Goal: Task Accomplishment & Management: Manage account settings

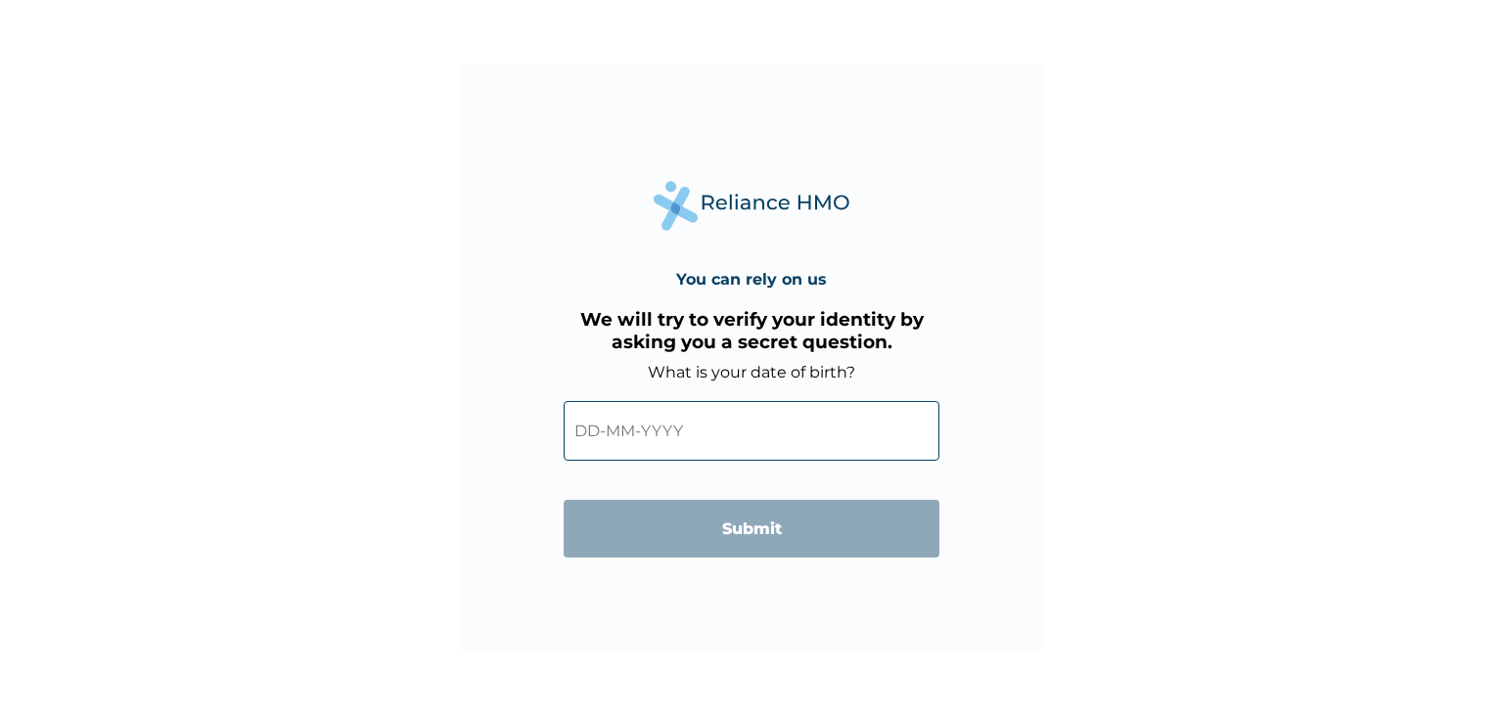
click at [673, 427] on input "text" at bounding box center [751, 431] width 376 height 60
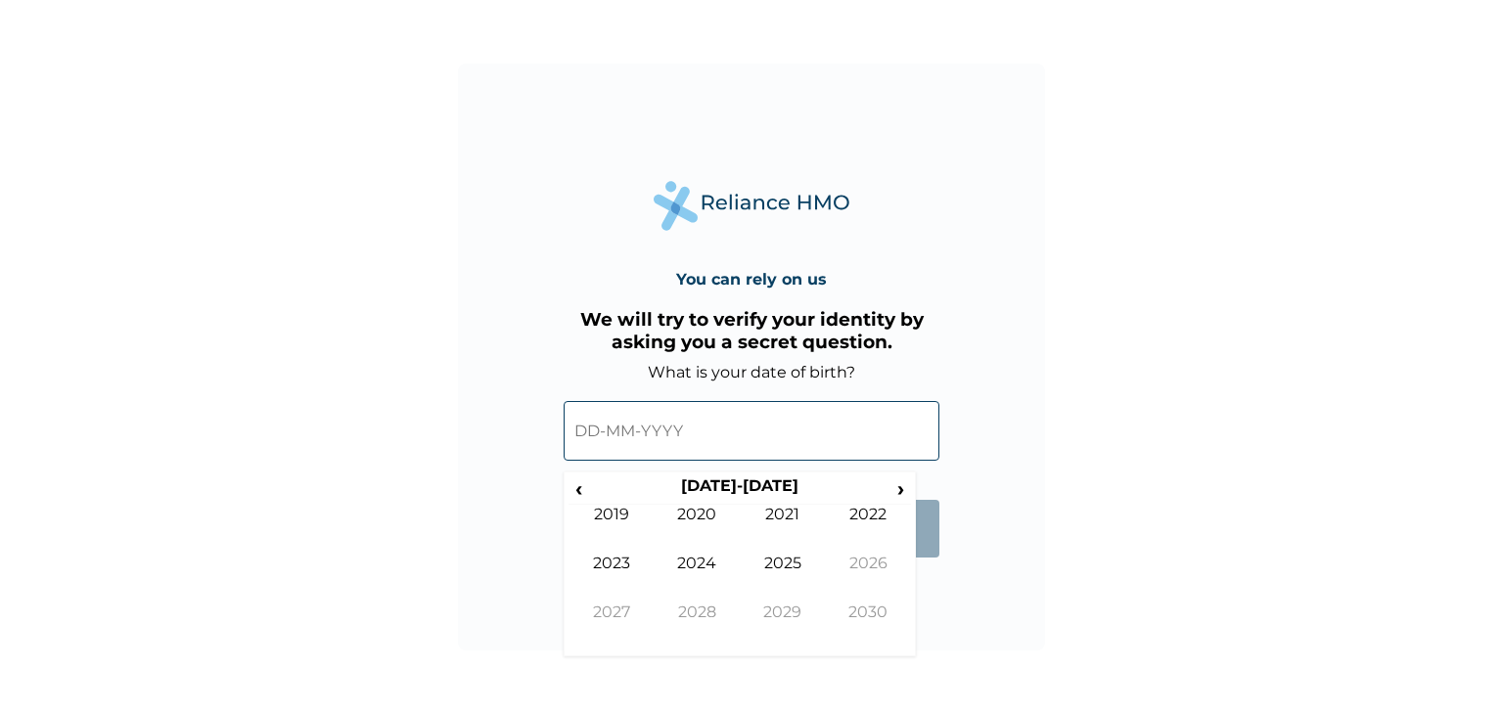
click at [649, 420] on input "text" at bounding box center [751, 431] width 376 height 60
click at [623, 428] on input "text" at bounding box center [751, 431] width 376 height 60
click at [593, 430] on input "text" at bounding box center [751, 431] width 376 height 60
click at [592, 418] on input "text" at bounding box center [751, 431] width 376 height 60
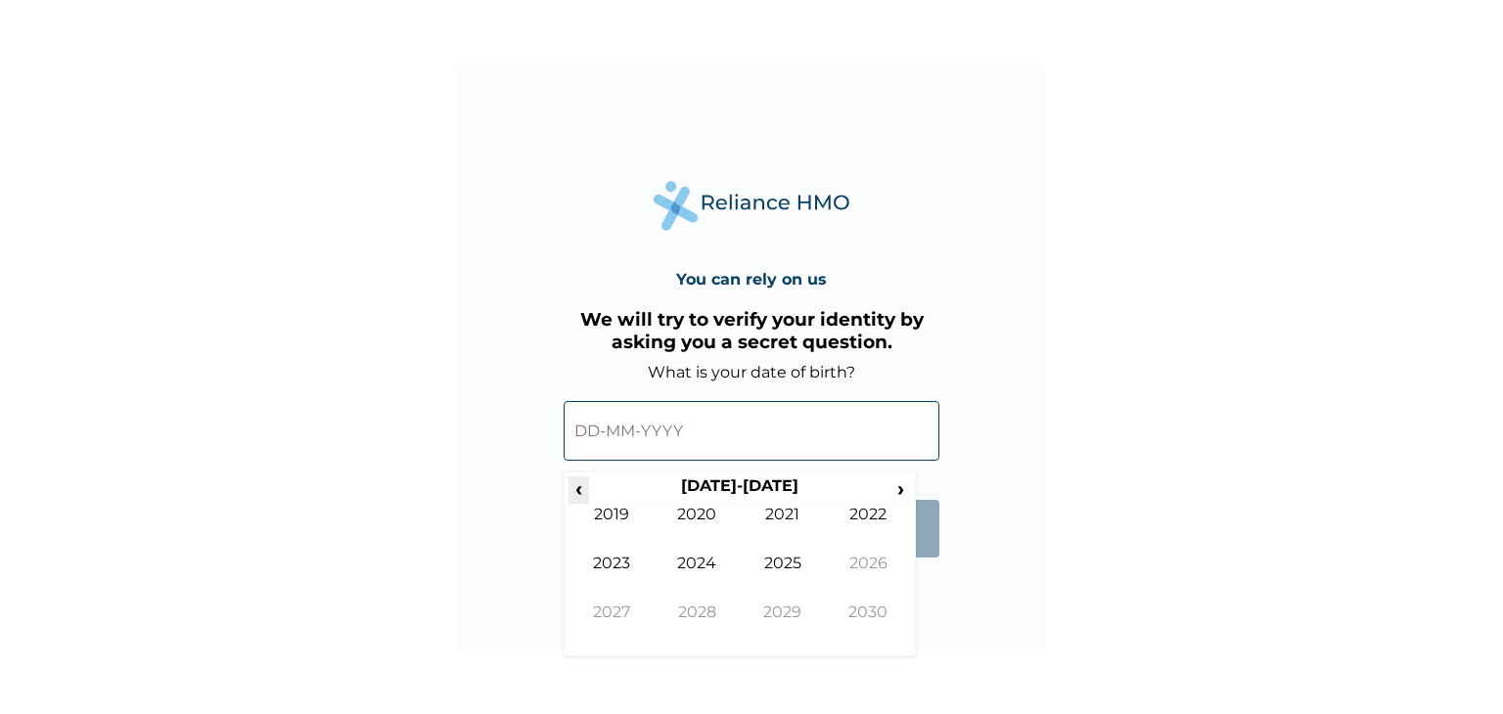
click at [573, 483] on span "‹" at bounding box center [578, 488] width 21 height 24
click at [899, 478] on span "›" at bounding box center [901, 488] width 22 height 24
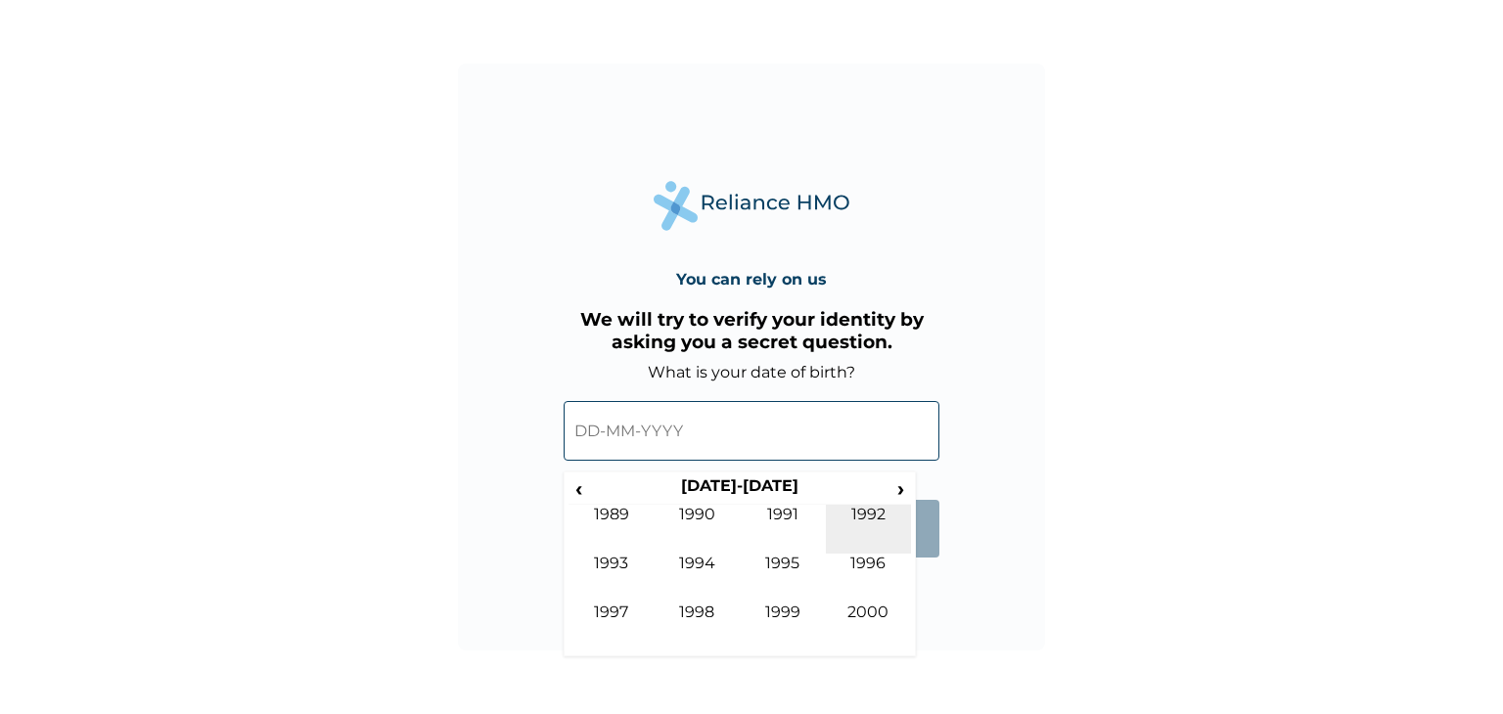
click at [870, 506] on td "1992" at bounding box center [869, 529] width 86 height 49
click at [636, 557] on td "May" at bounding box center [611, 578] width 86 height 49
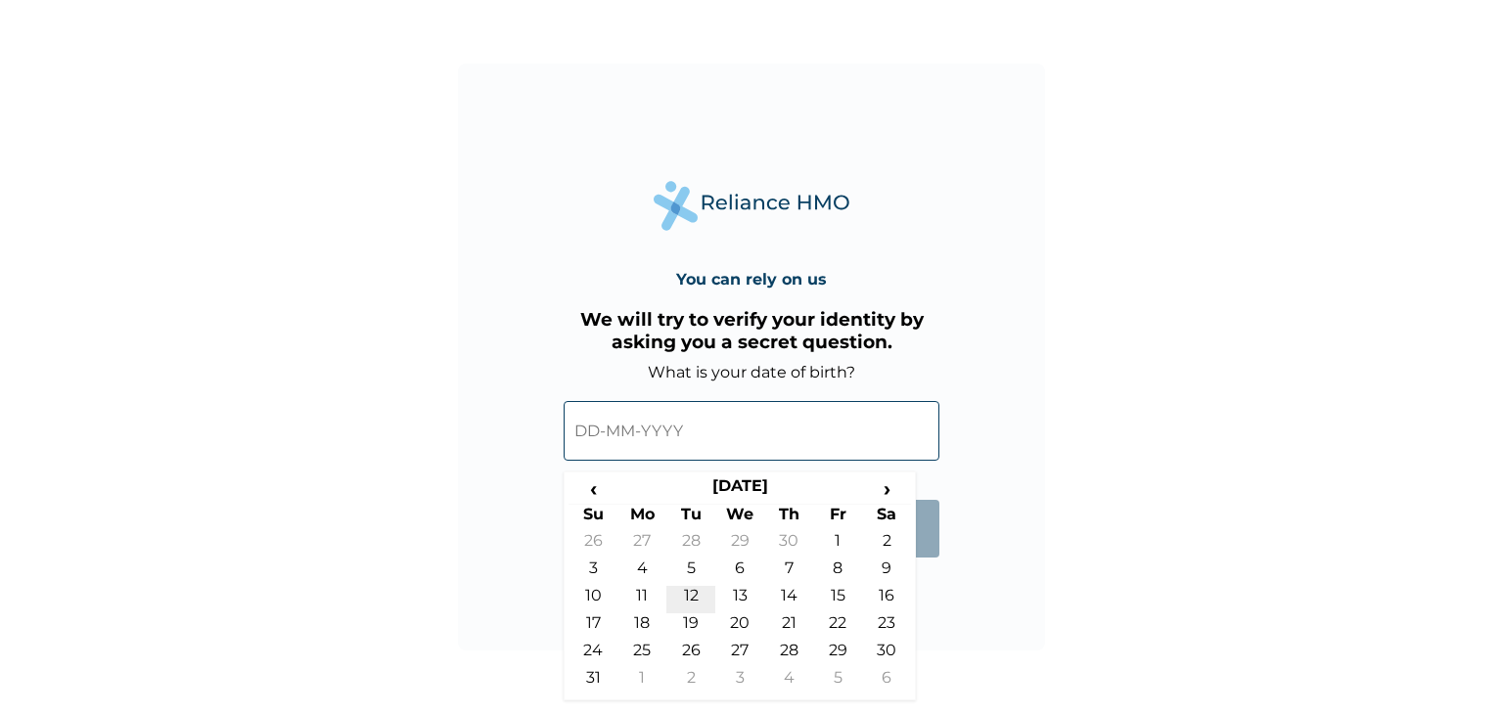
click at [696, 591] on td "12" at bounding box center [690, 599] width 49 height 27
type input "12-05-1992"
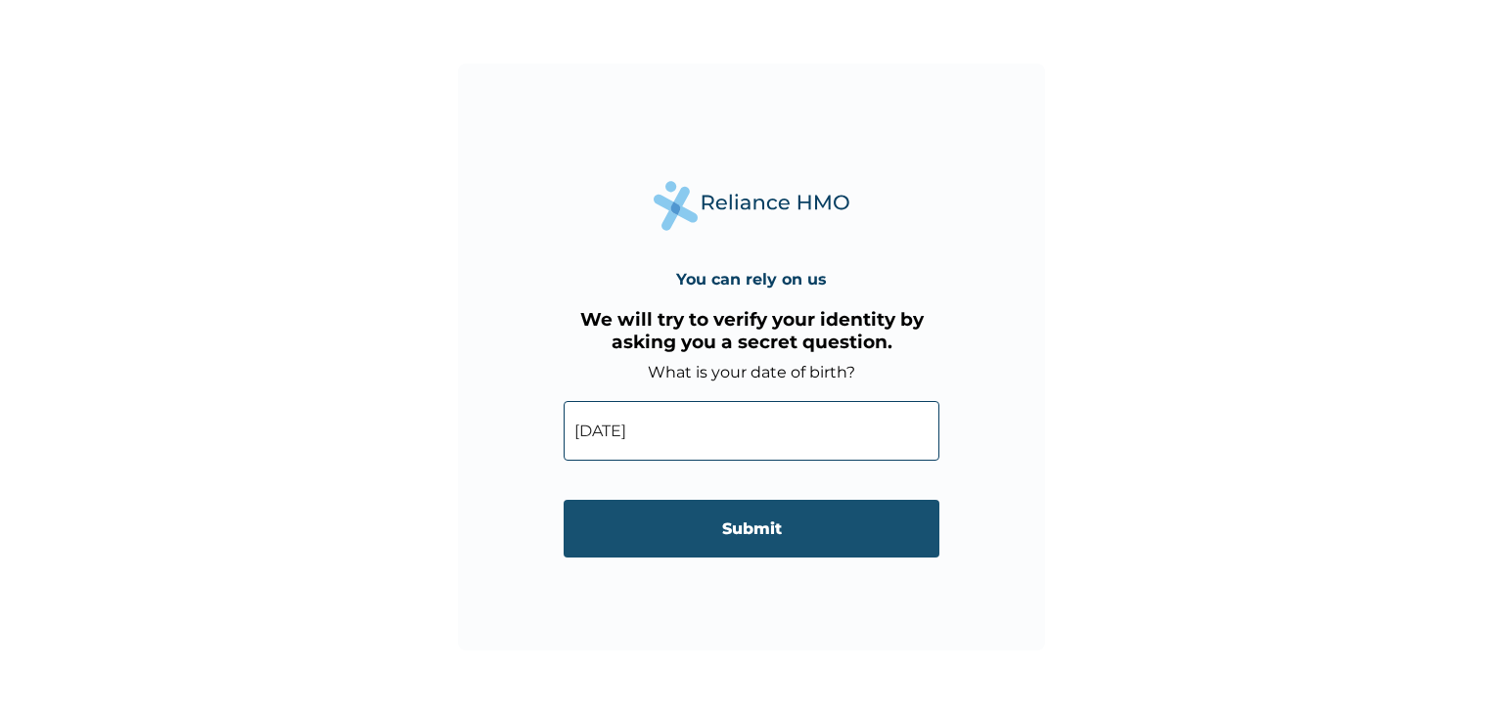
click at [726, 521] on input "Submit" at bounding box center [751, 529] width 376 height 58
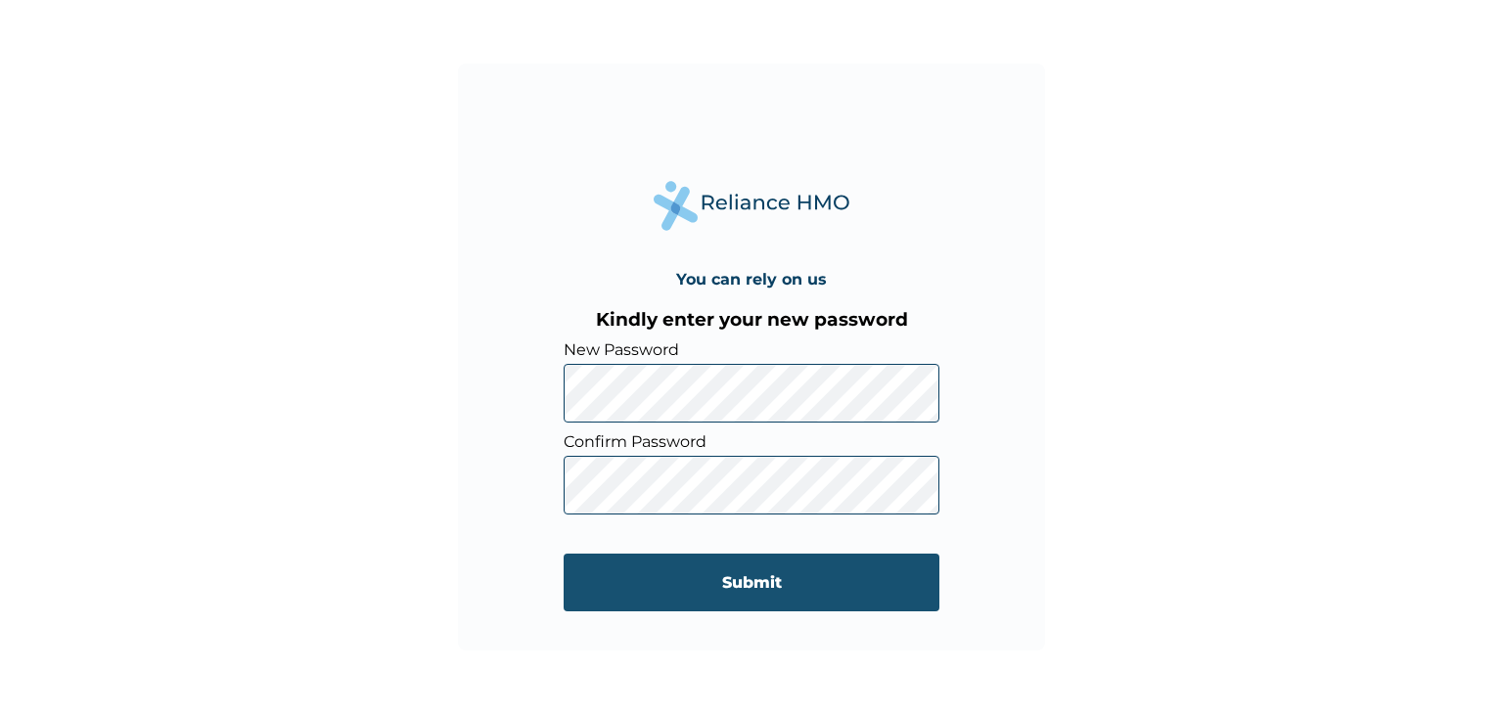
click at [611, 585] on input "Submit" at bounding box center [751, 583] width 376 height 58
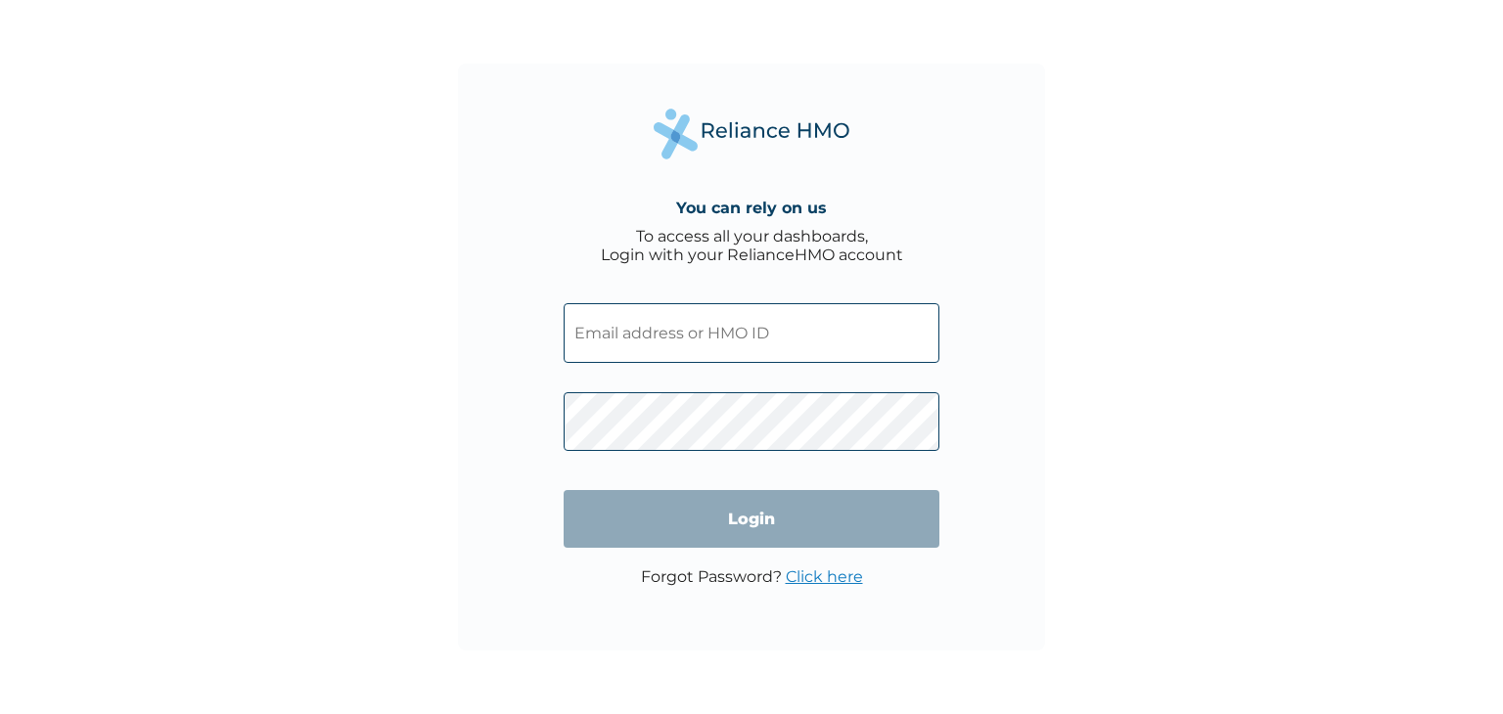
type input "[EMAIL_ADDRESS][DOMAIN_NAME]"
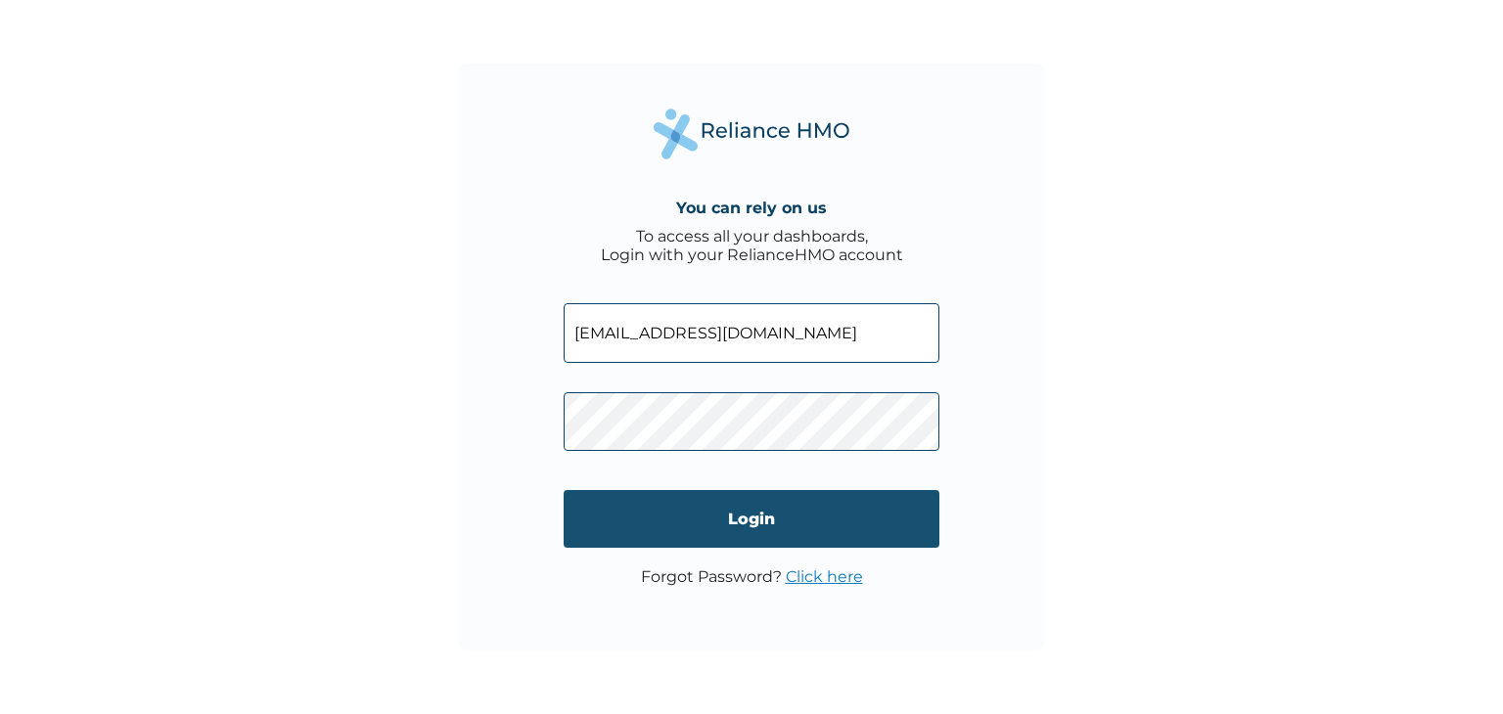
click at [740, 515] on input "Login" at bounding box center [751, 519] width 376 height 58
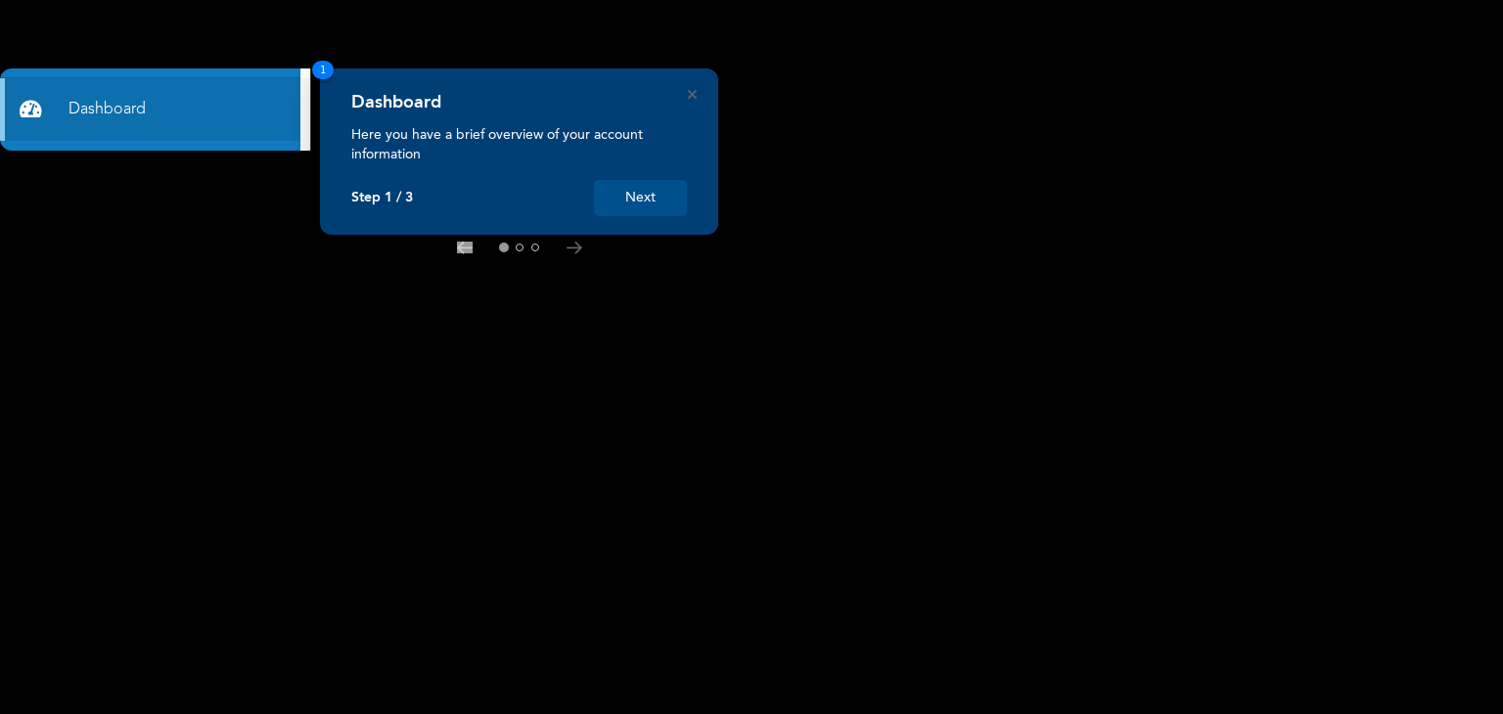
click at [599, 195] on button "Next" at bounding box center [640, 198] width 93 height 36
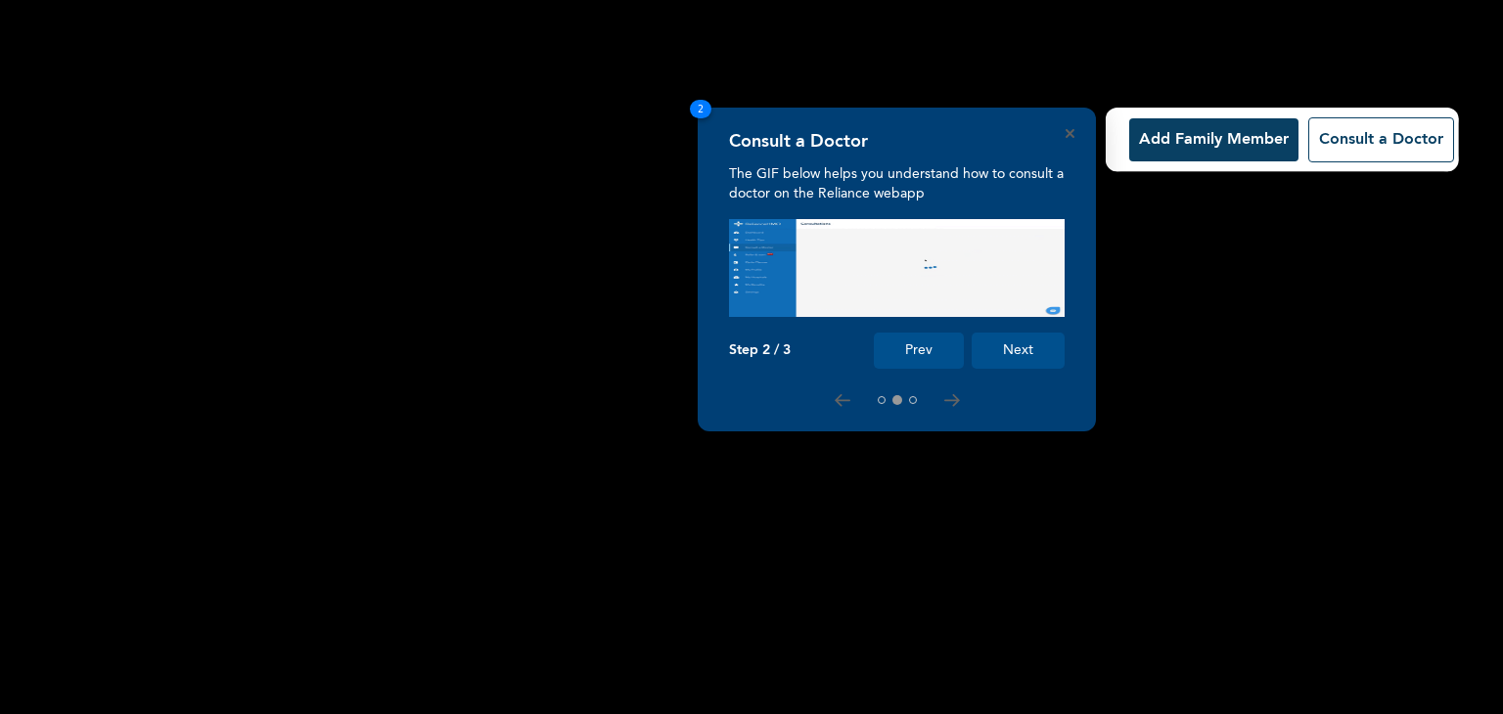
click at [1005, 352] on button "Next" at bounding box center [1017, 351] width 93 height 36
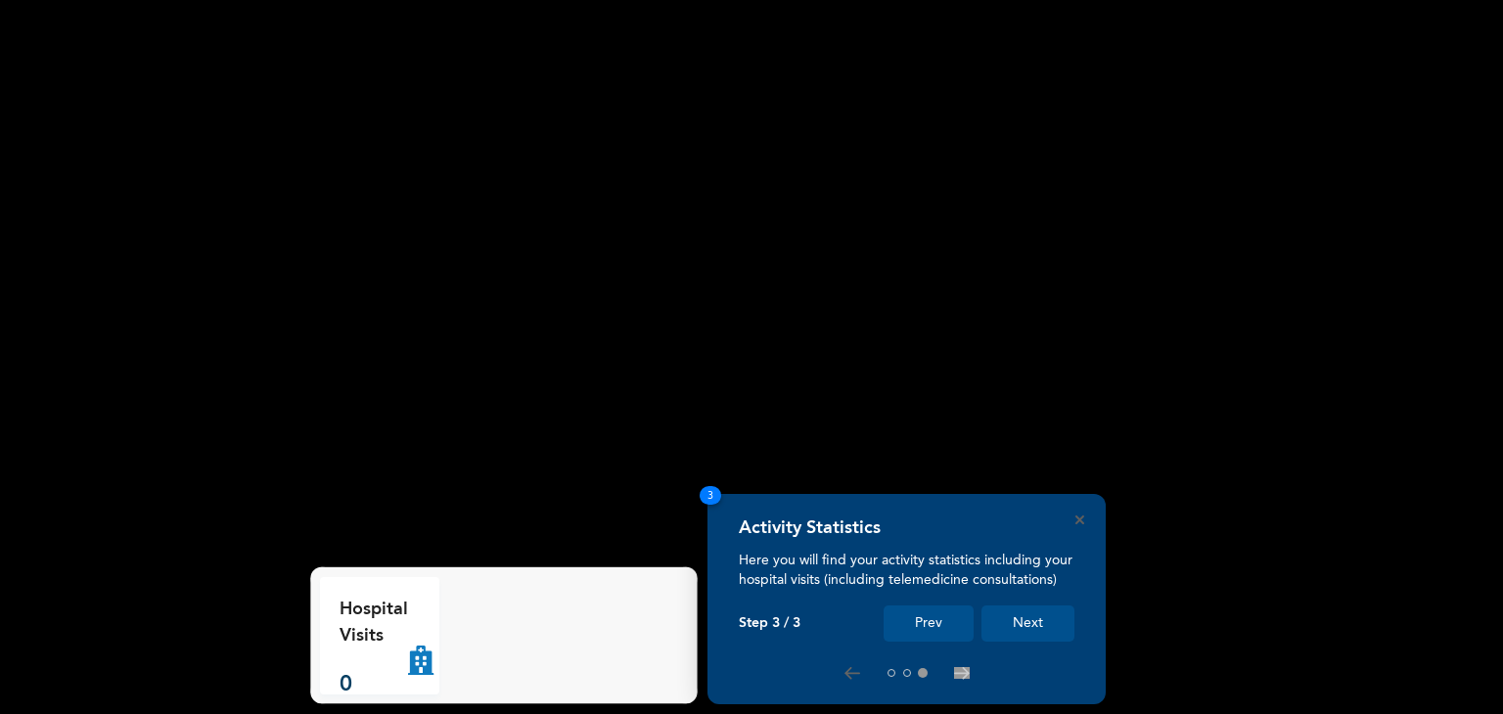
click at [1017, 627] on button "Next" at bounding box center [1027, 624] width 93 height 36
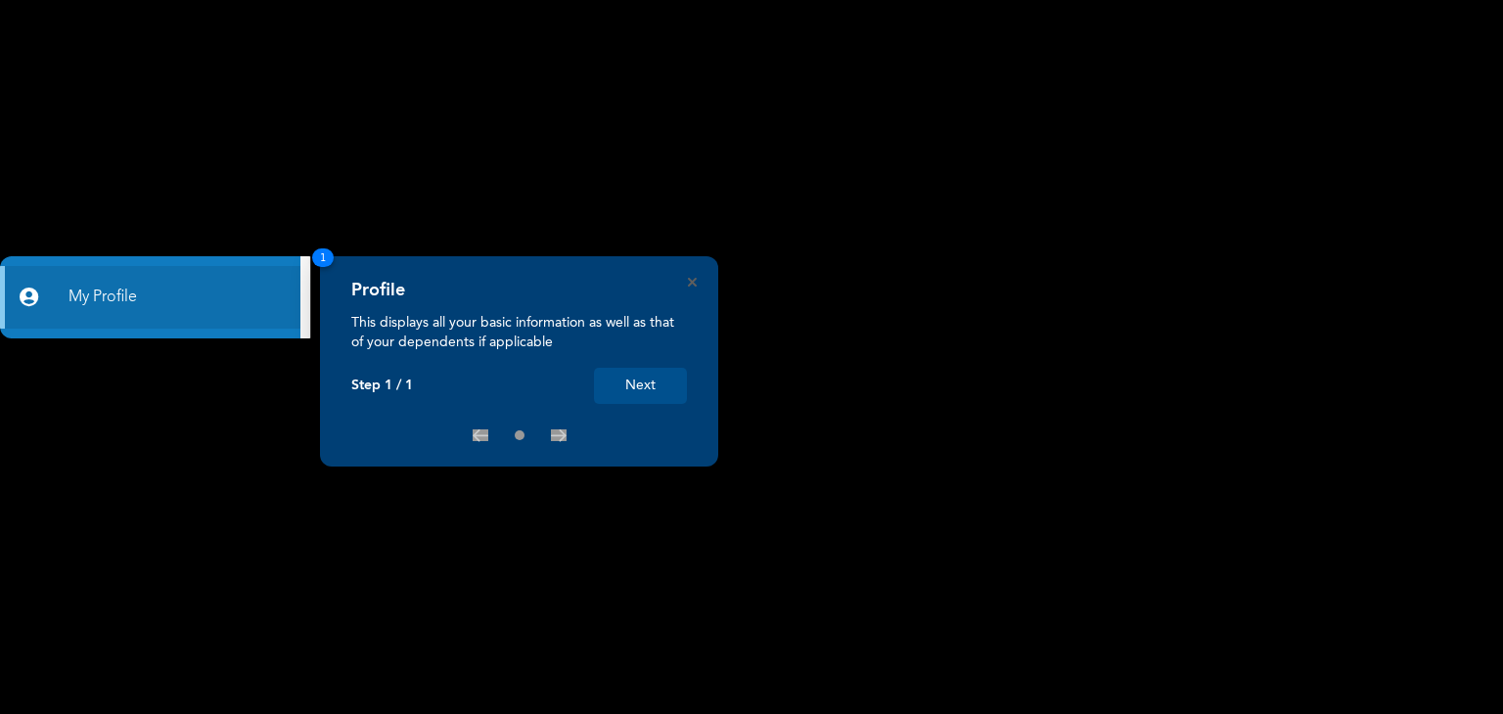
click at [643, 393] on button "Next" at bounding box center [640, 386] width 93 height 36
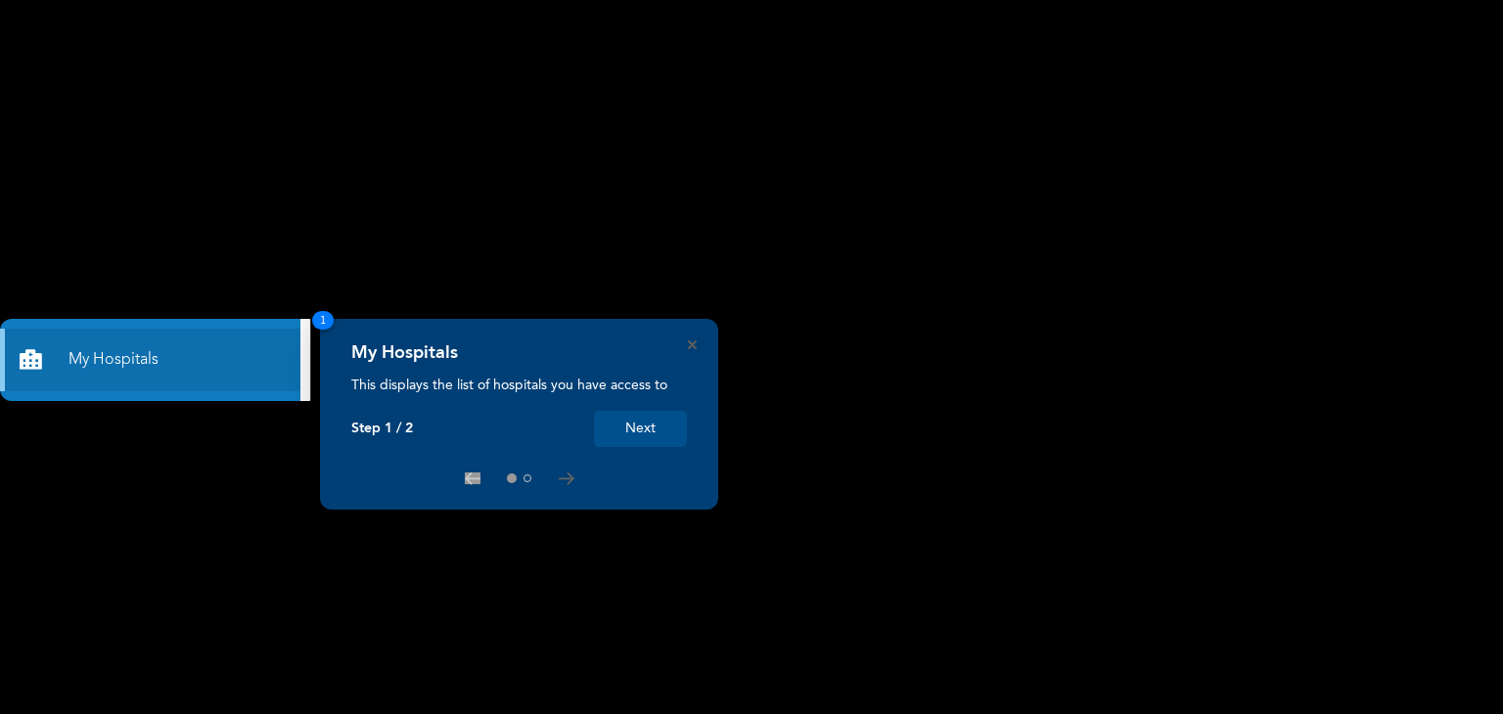
click at [613, 430] on button "Next" at bounding box center [640, 429] width 93 height 36
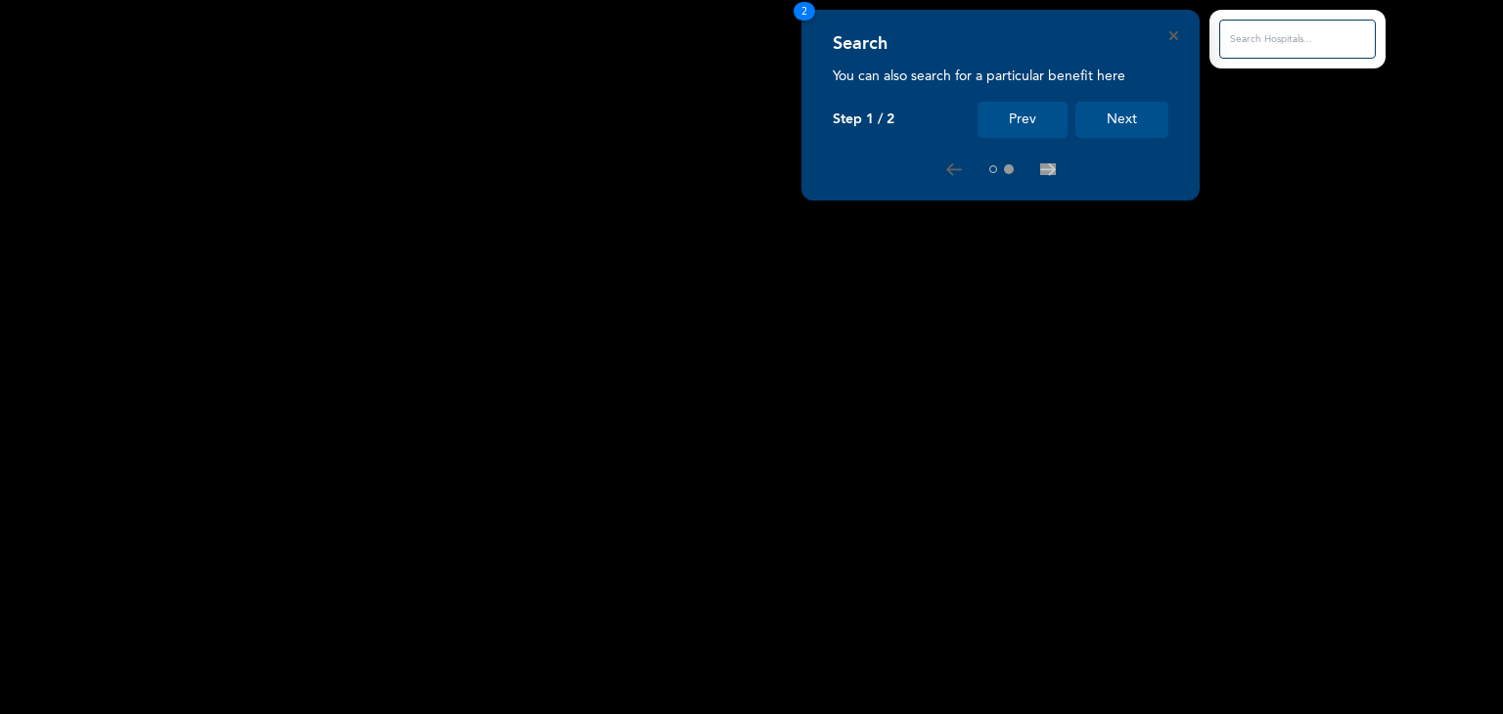
click at [1102, 112] on button "Next" at bounding box center [1121, 120] width 93 height 36
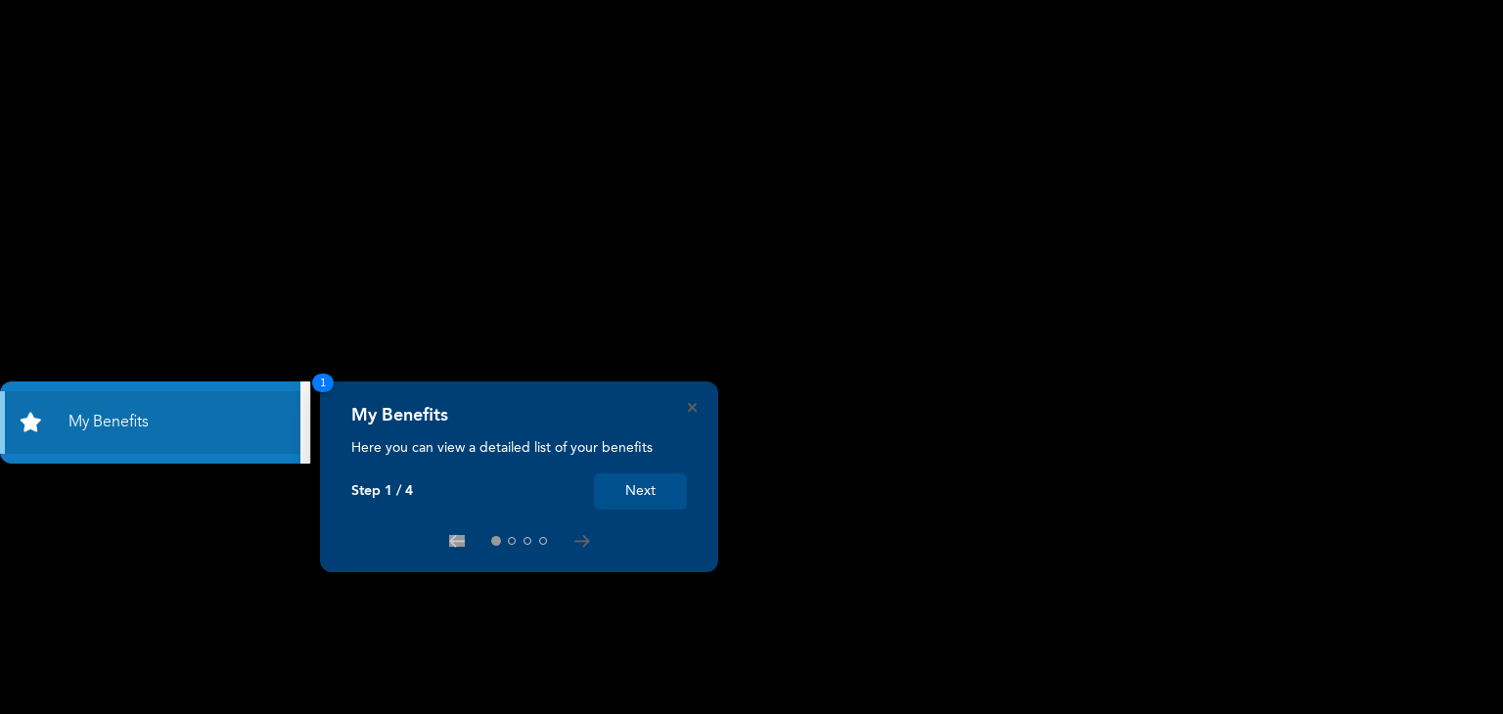
click at [658, 492] on button "Next" at bounding box center [640, 491] width 93 height 36
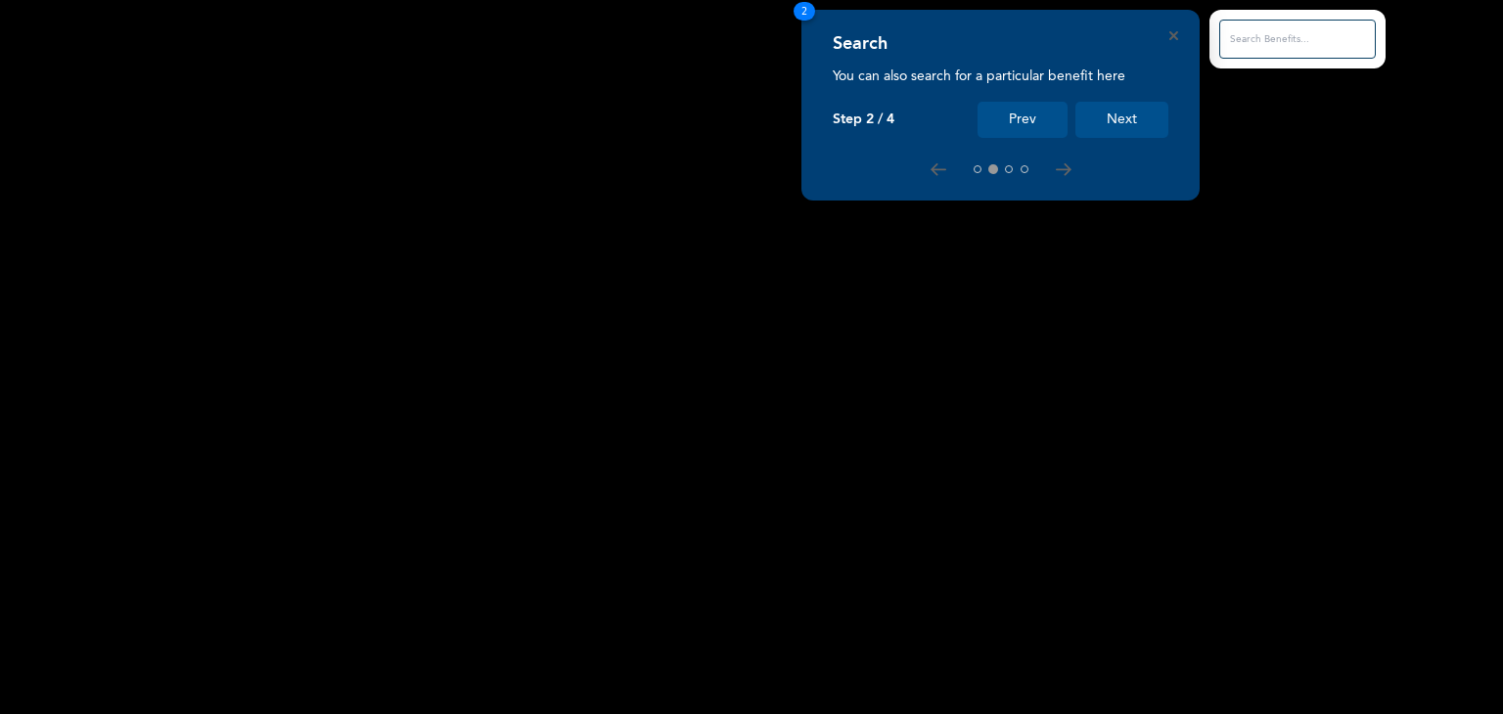
click at [1100, 128] on button "Next" at bounding box center [1121, 120] width 93 height 36
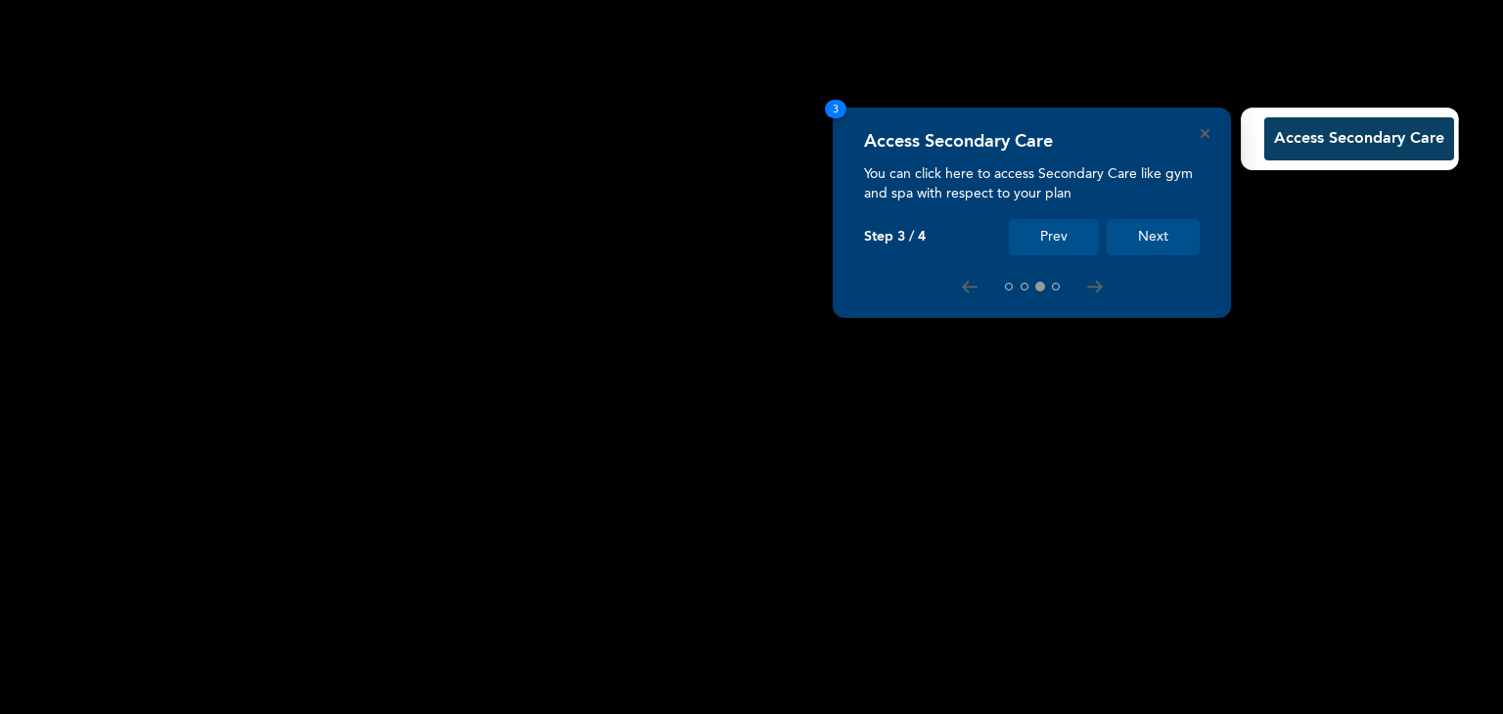
click at [1146, 224] on button "Next" at bounding box center [1152, 237] width 93 height 36
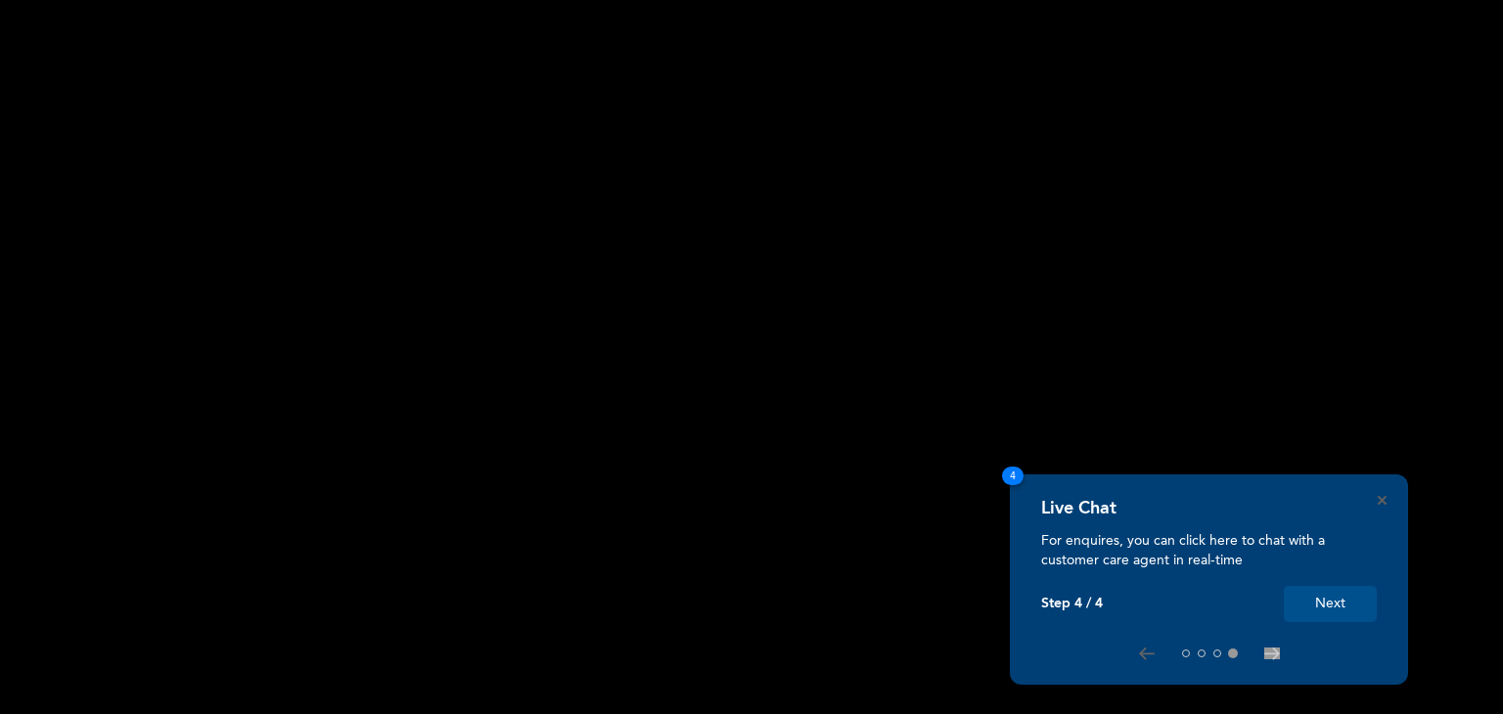
click at [1322, 611] on button "Next" at bounding box center [1329, 604] width 93 height 36
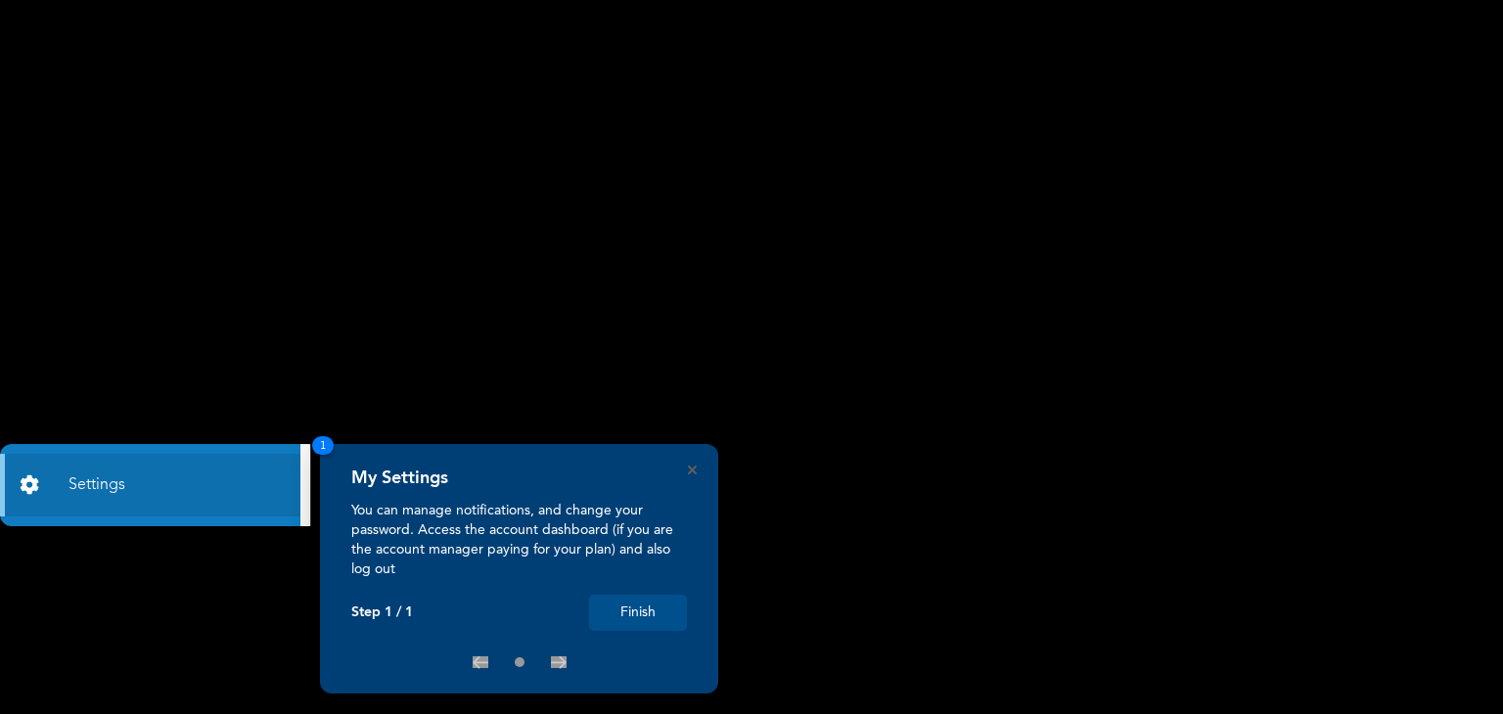
click at [616, 619] on button "Finish" at bounding box center [638, 613] width 98 height 36
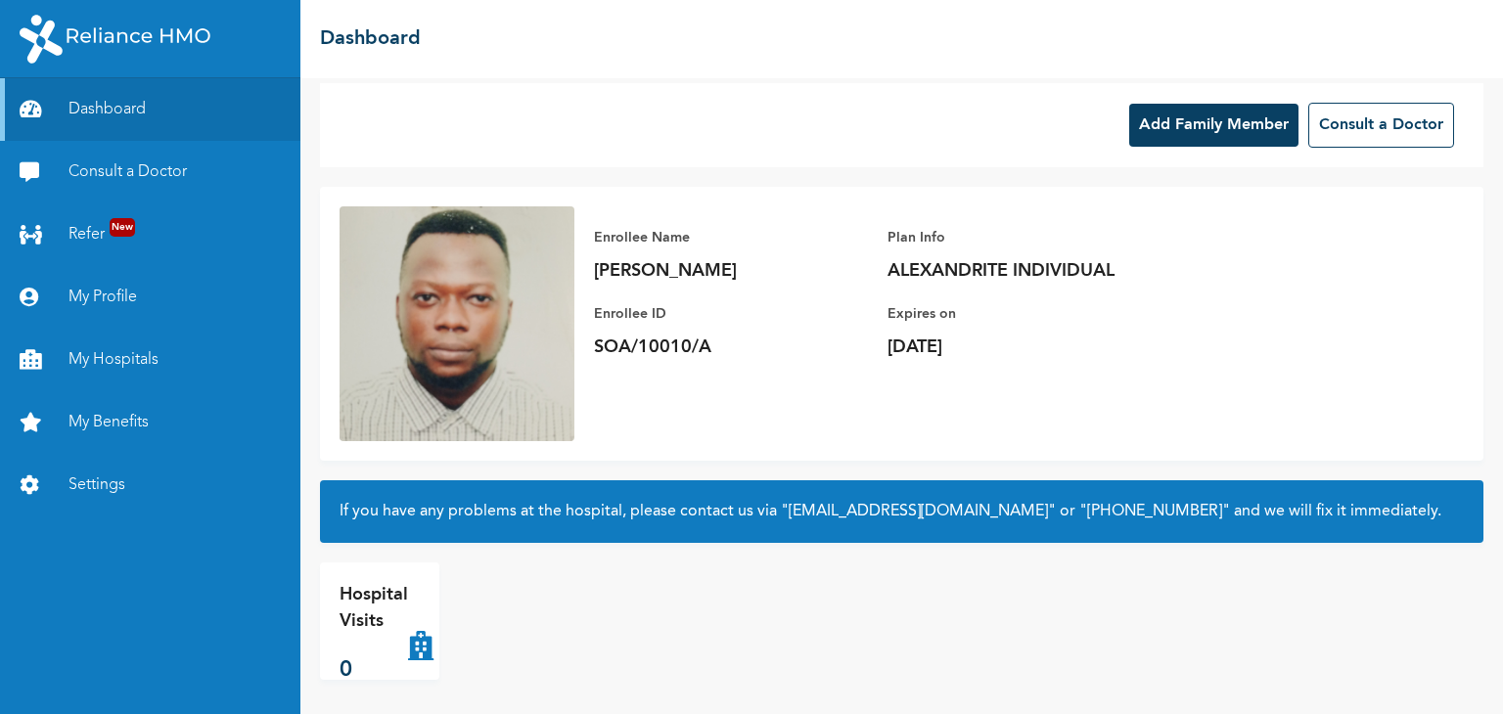
scroll to position [20, 0]
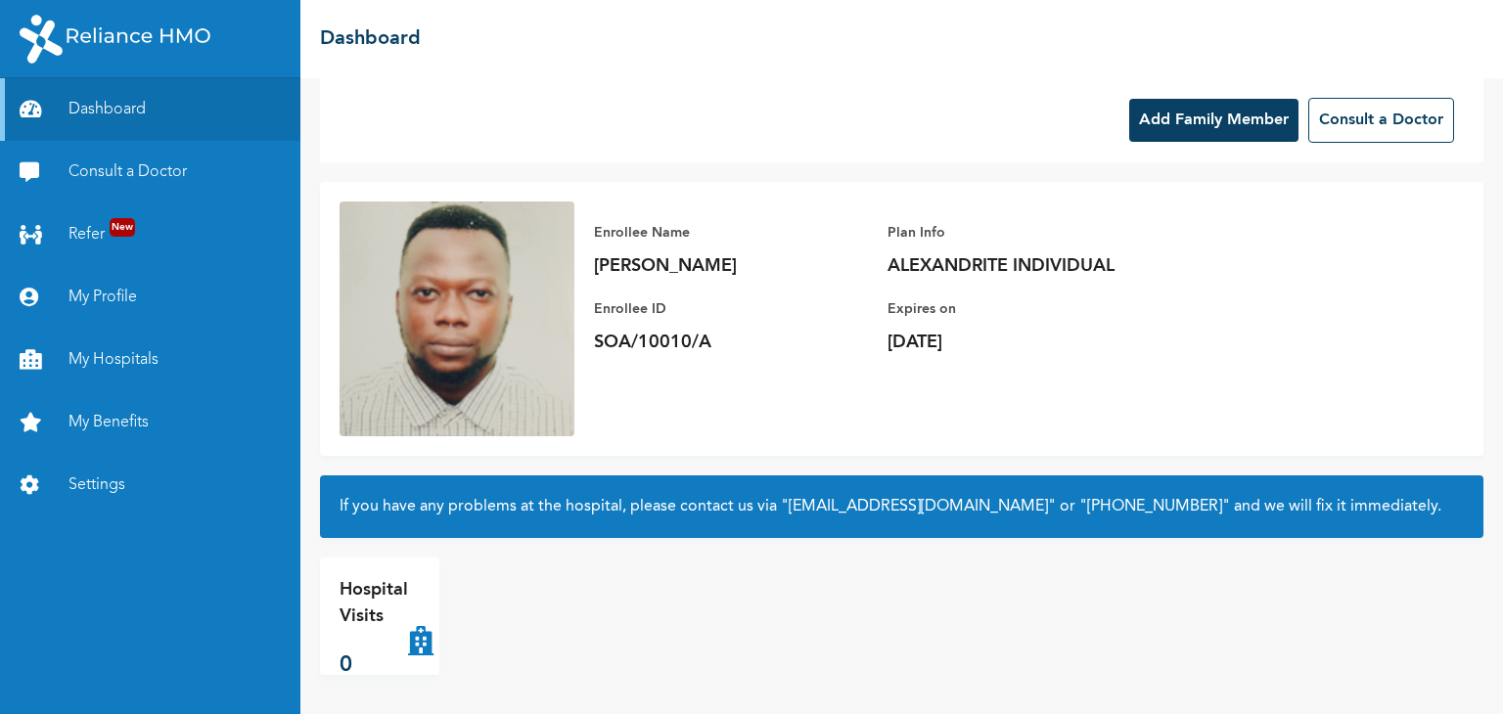
click at [460, 335] on img at bounding box center [456, 319] width 235 height 235
click at [555, 280] on img at bounding box center [456, 319] width 235 height 235
click at [102, 478] on link "Settings" at bounding box center [150, 485] width 300 height 63
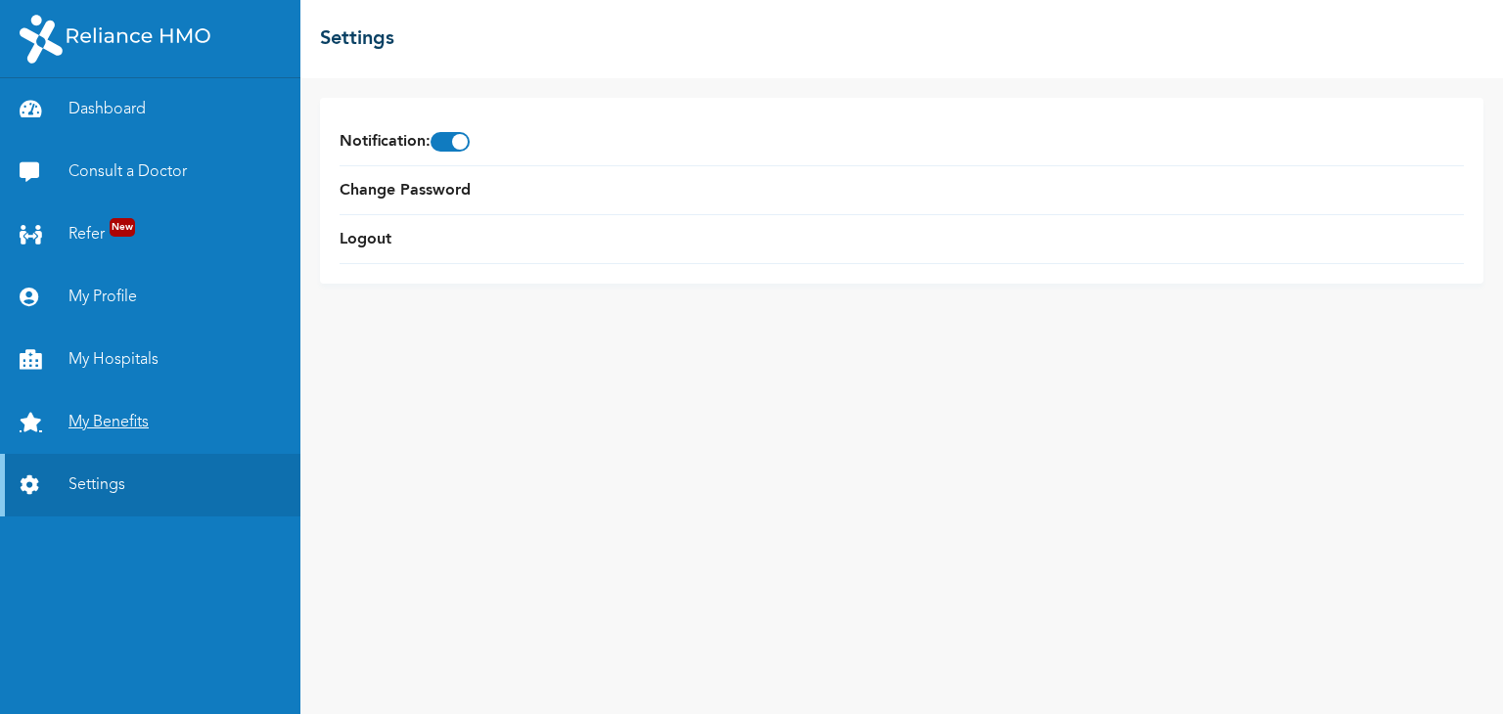
click at [129, 427] on link "My Benefits" at bounding box center [150, 422] width 300 height 63
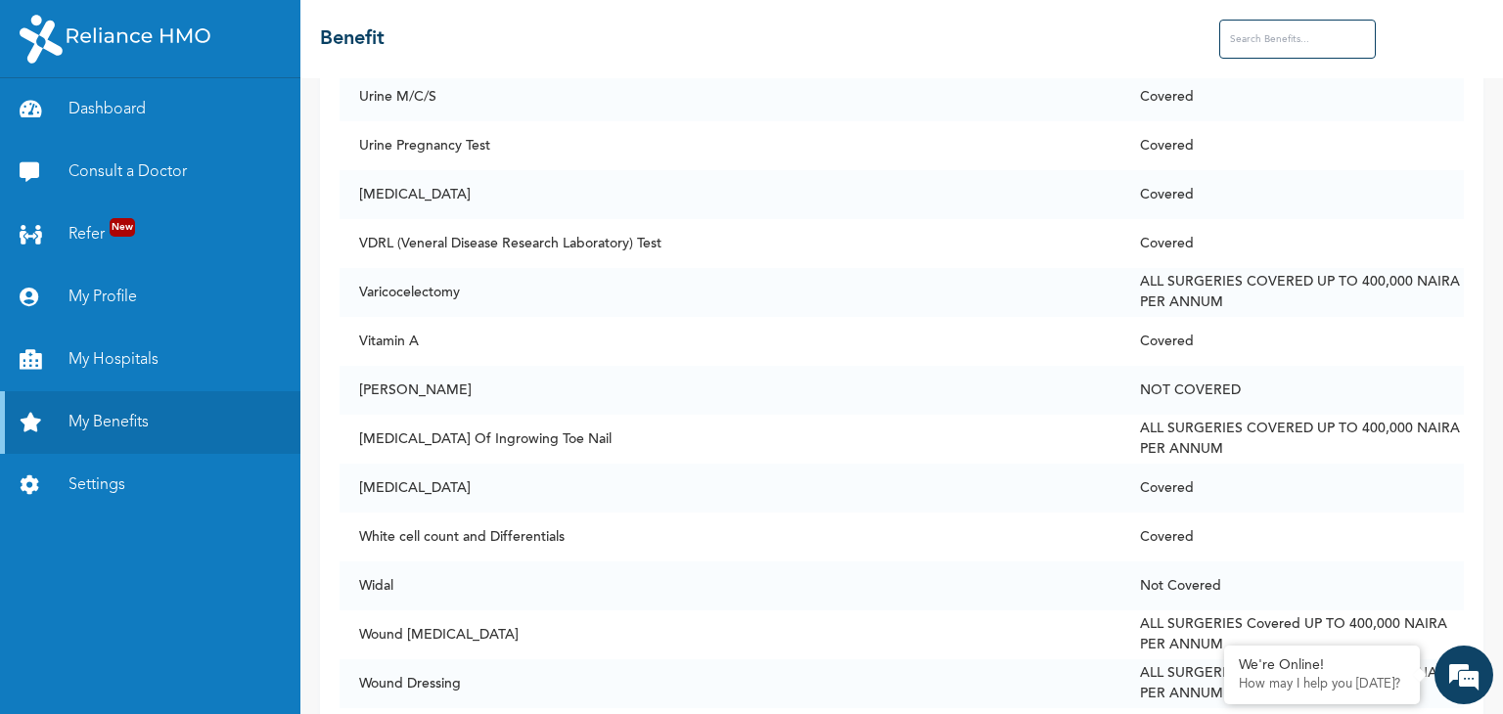
scroll to position [14967, 0]
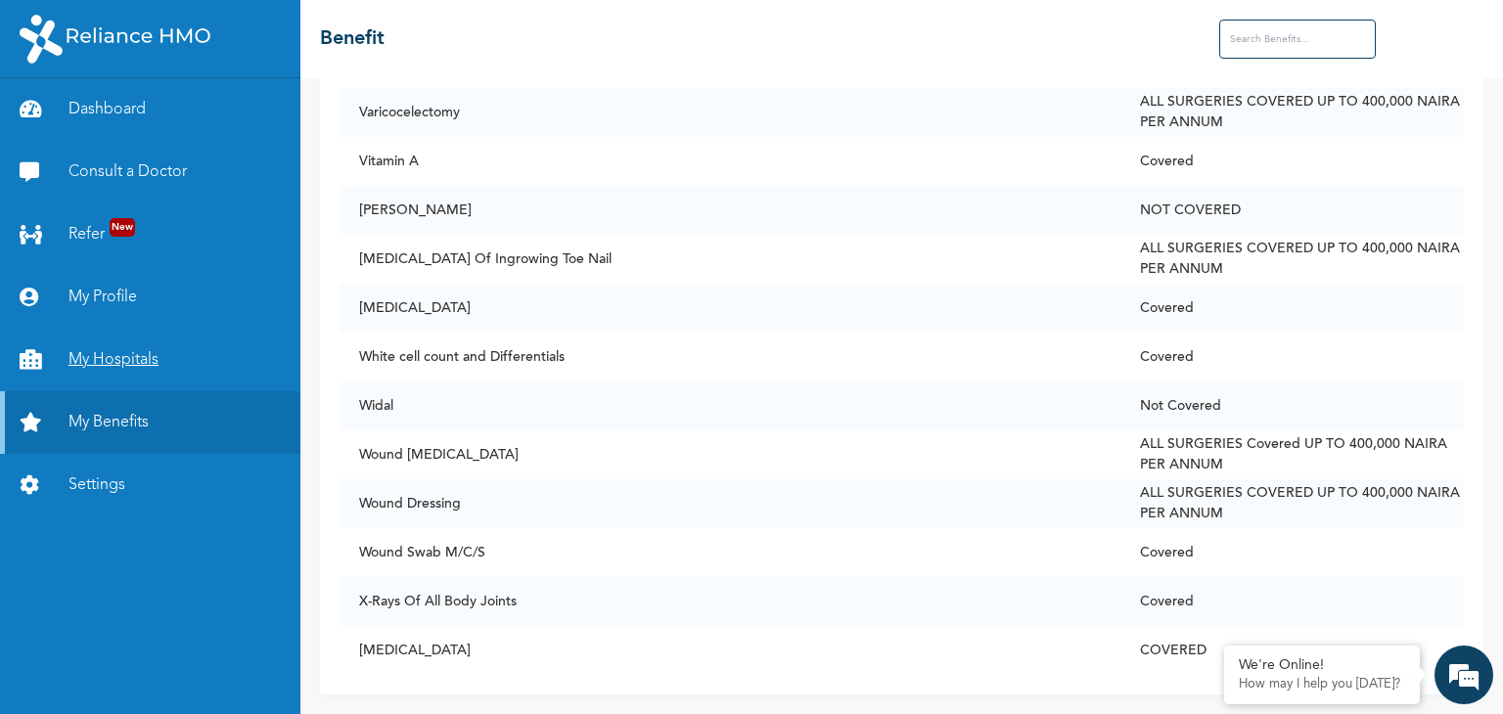
click at [158, 349] on link "My Hospitals" at bounding box center [150, 360] width 300 height 63
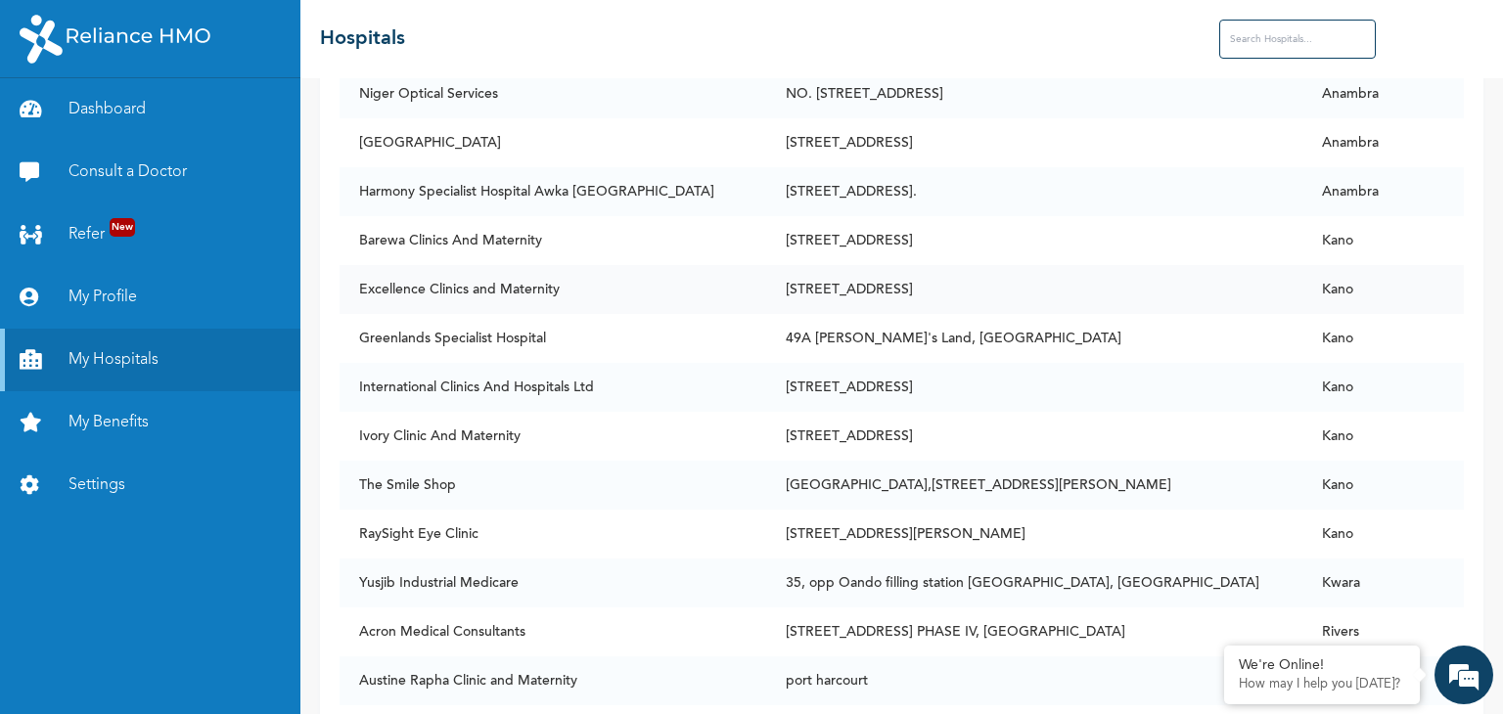
scroll to position [12032, 0]
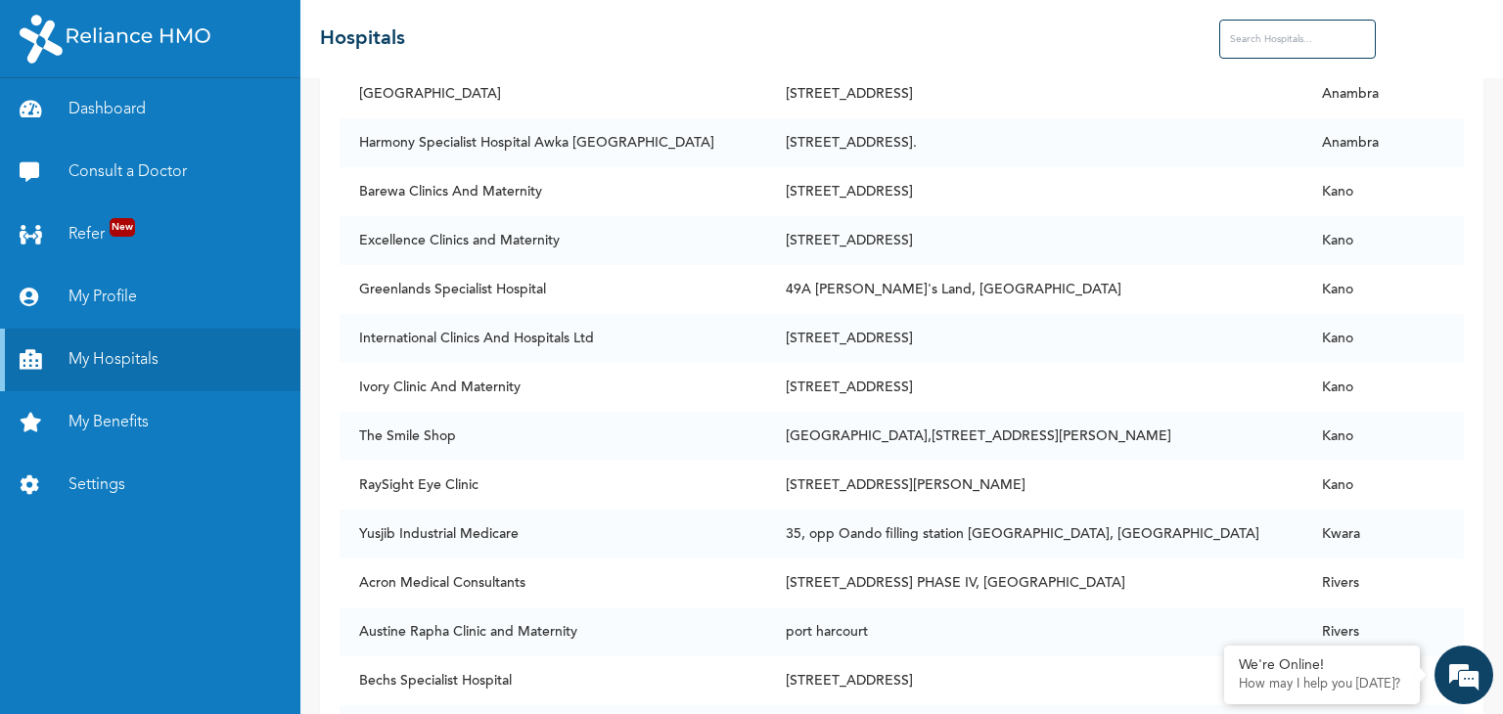
click at [1302, 60] on div "☰ Hospitals" at bounding box center [901, 39] width 1202 height 78
click at [1302, 48] on input "text" at bounding box center [1297, 39] width 157 height 39
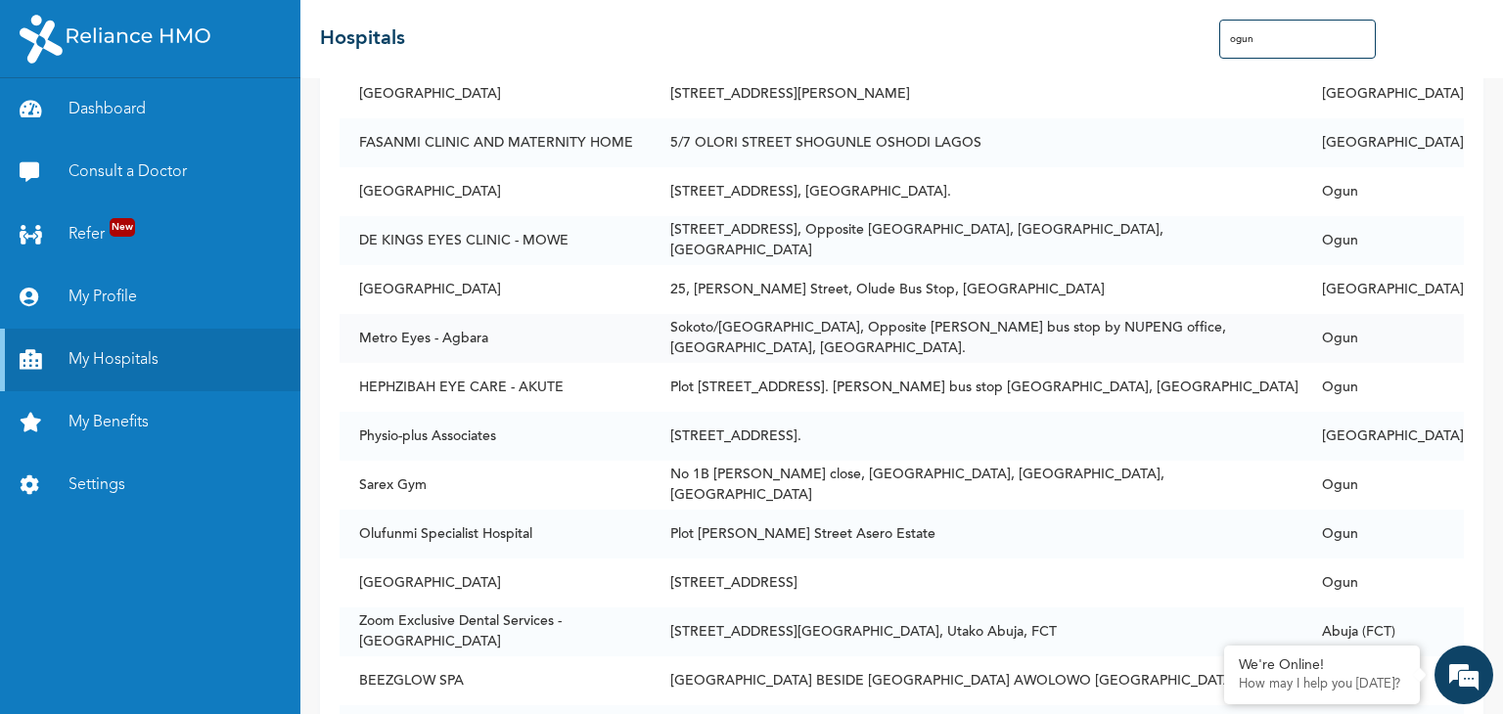
scroll to position [6011, 0]
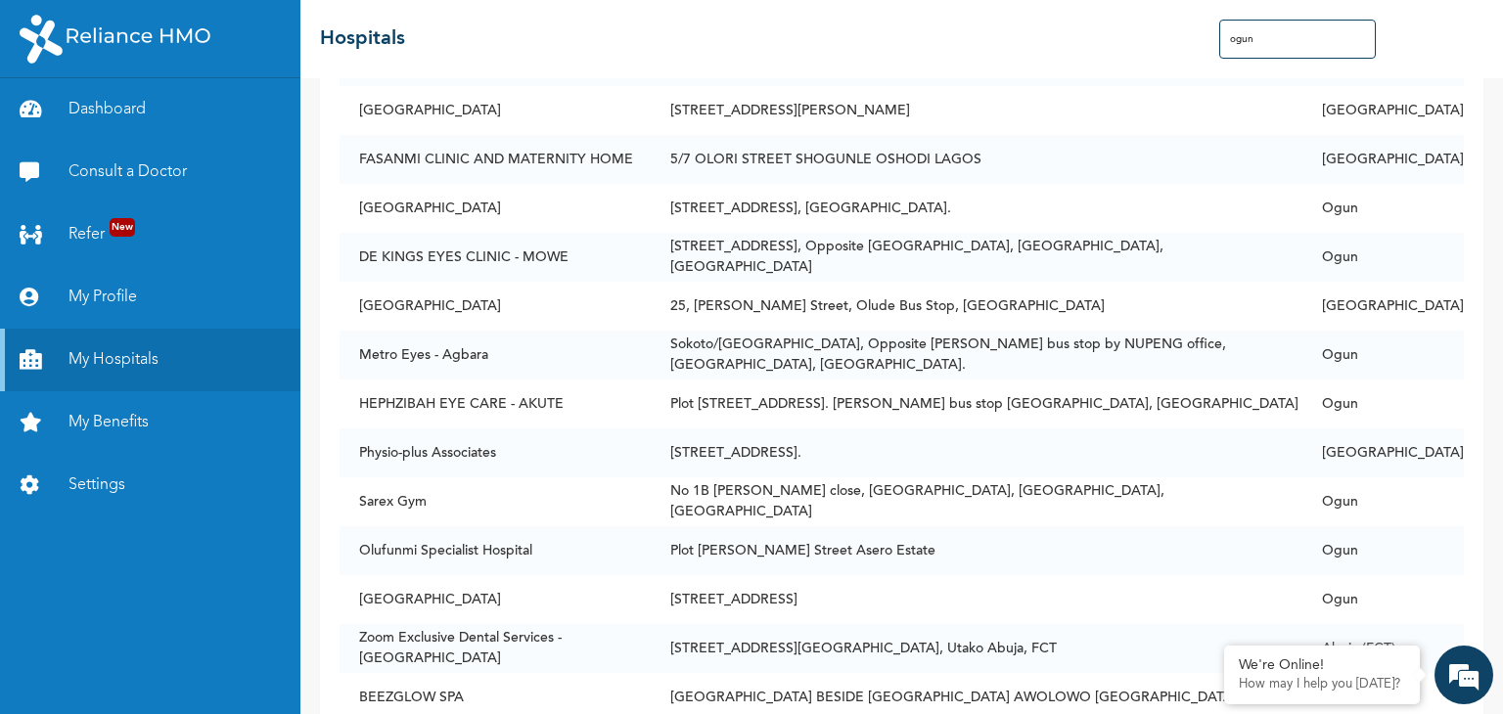
drag, startPoint x: 1286, startPoint y: 38, endPoint x: 1204, endPoint y: 38, distance: 82.2
click at [1204, 38] on div "☰ Hospitals ogun" at bounding box center [901, 39] width 1202 height 78
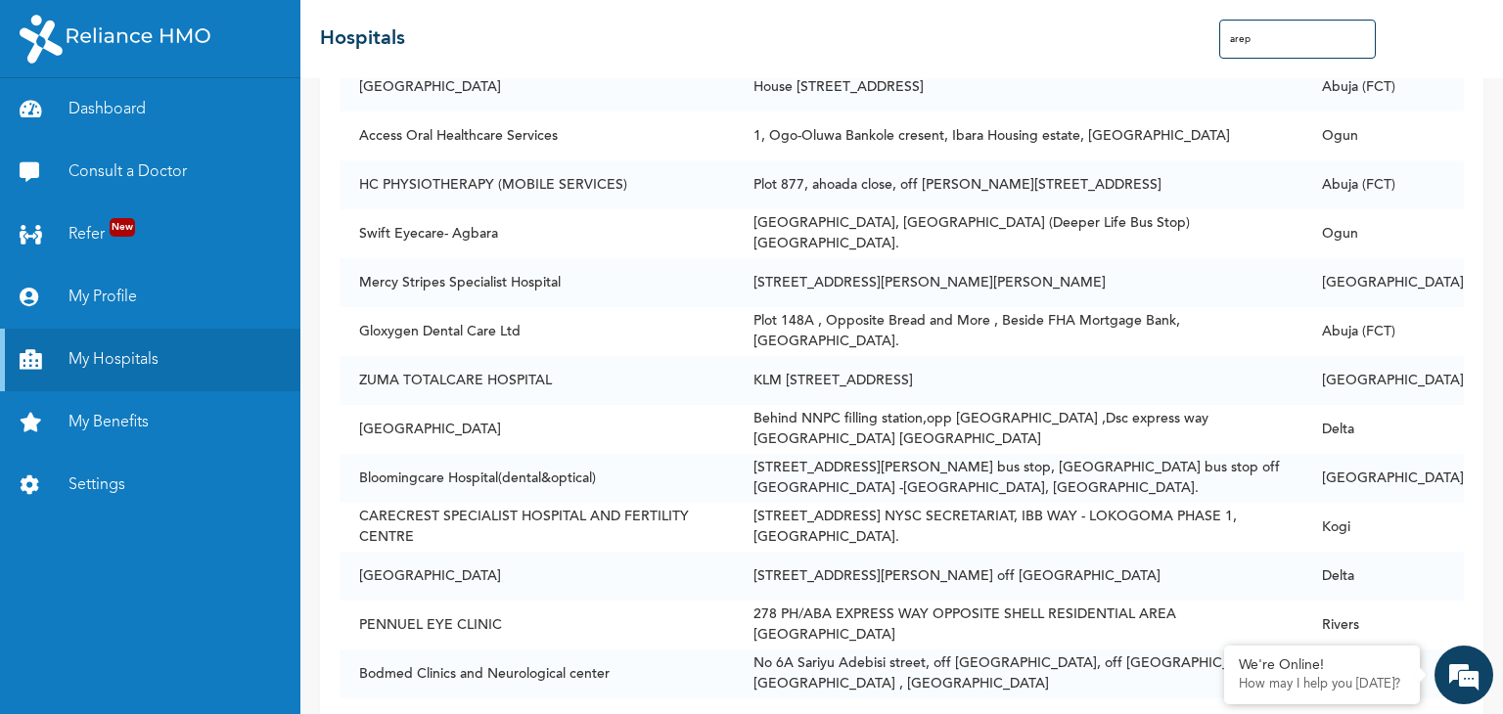
scroll to position [0, 0]
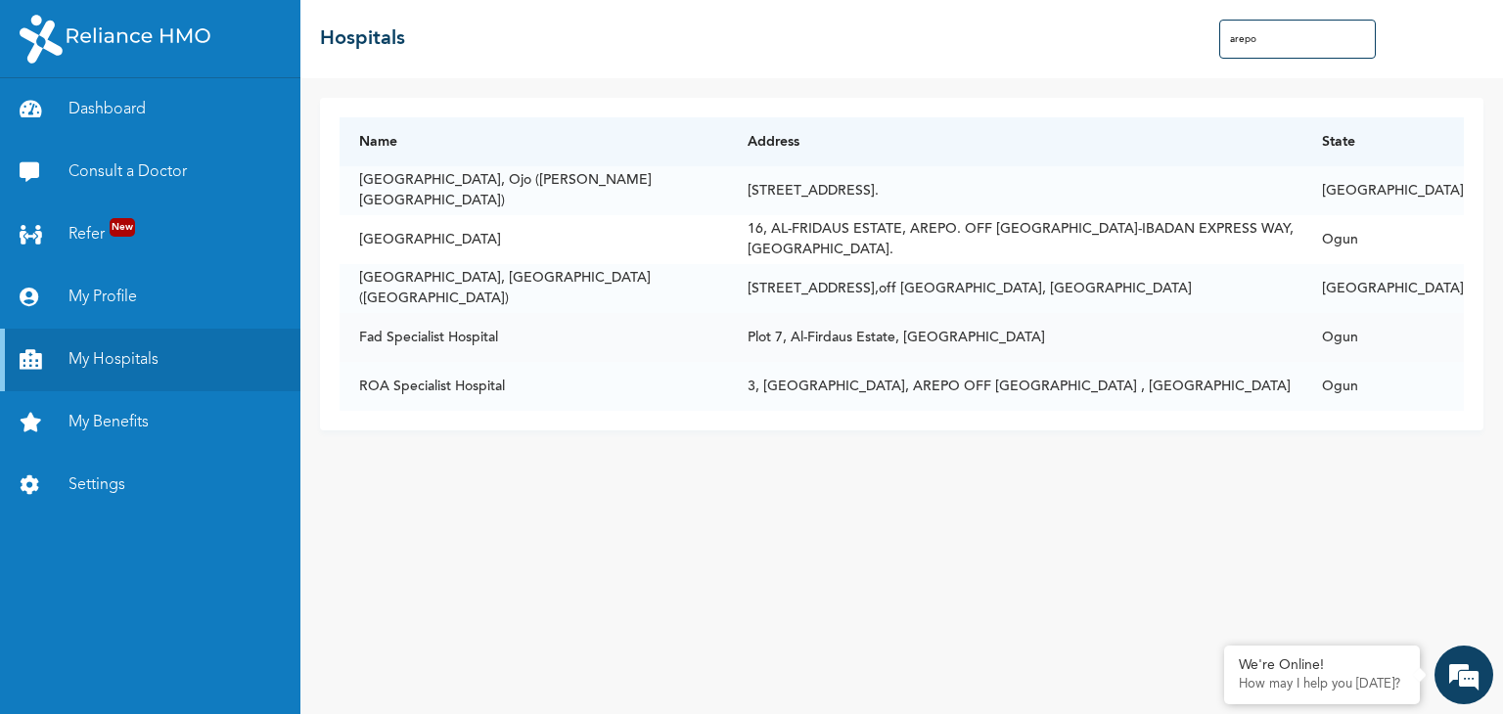
type input "arepo"
click at [118, 111] on link "Dashboard" at bounding box center [150, 109] width 300 height 63
